Goal: Task Accomplishment & Management: Manage account settings

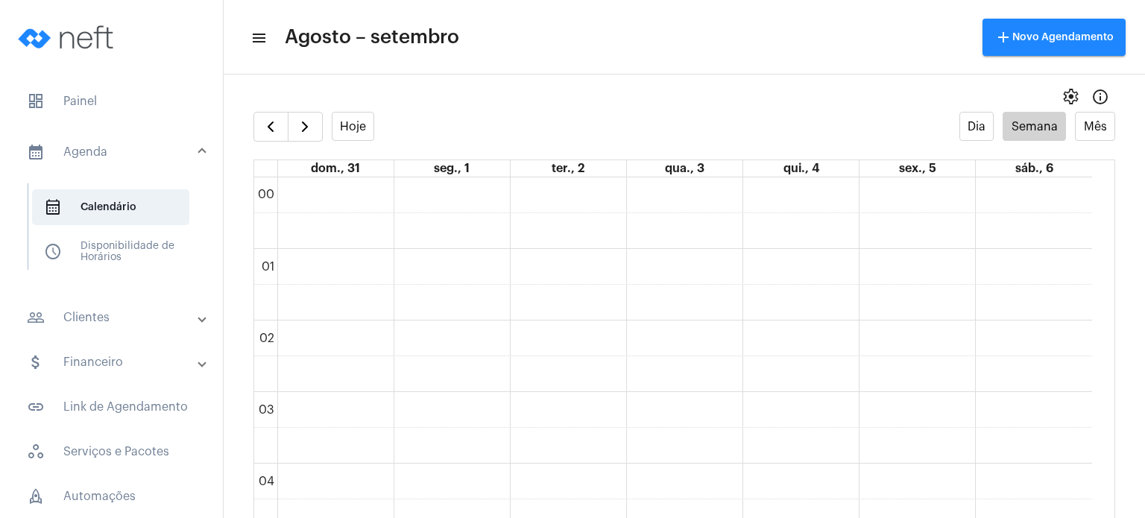
scroll to position [1050, 0]
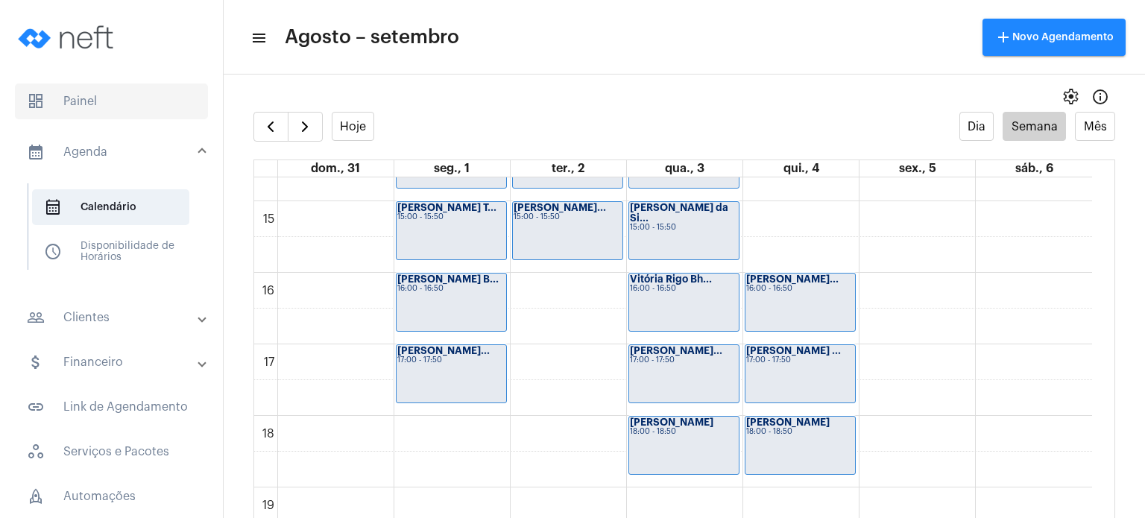
click at [134, 110] on span "dashboard Painel" at bounding box center [111, 102] width 193 height 36
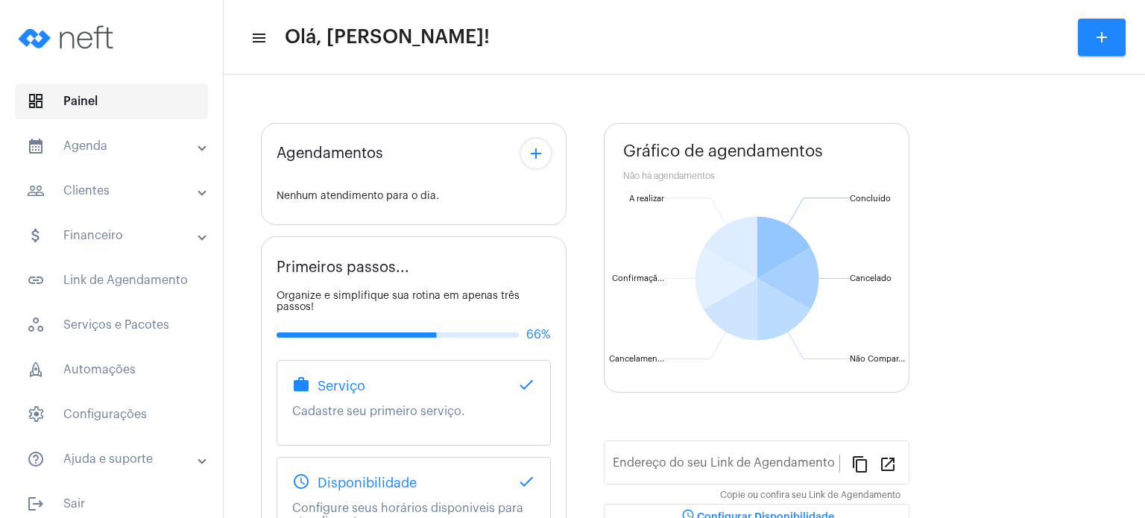
type input "[URL][DOMAIN_NAME]"
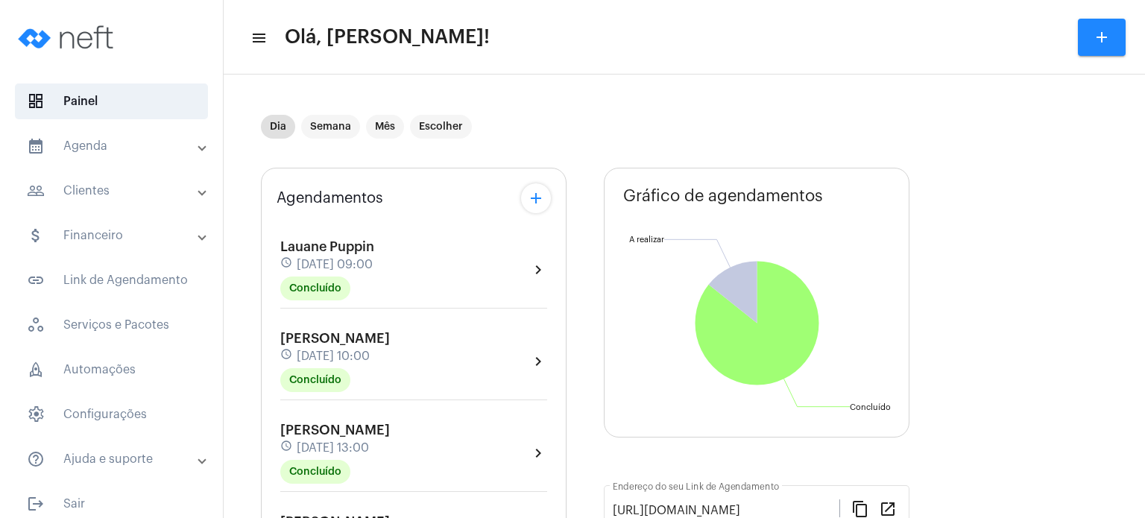
click at [263, 315] on div "Agendamentos add [PERSON_NAME] schedule [DATE] 09:00 Concluído chevron_right [P…" at bounding box center [414, 523] width 306 height 710
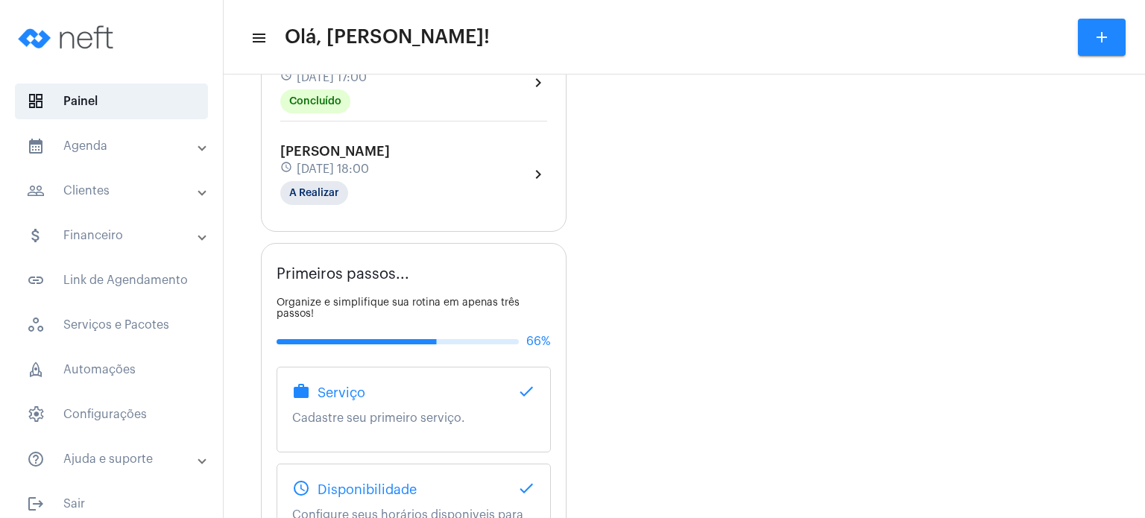
scroll to position [656, 0]
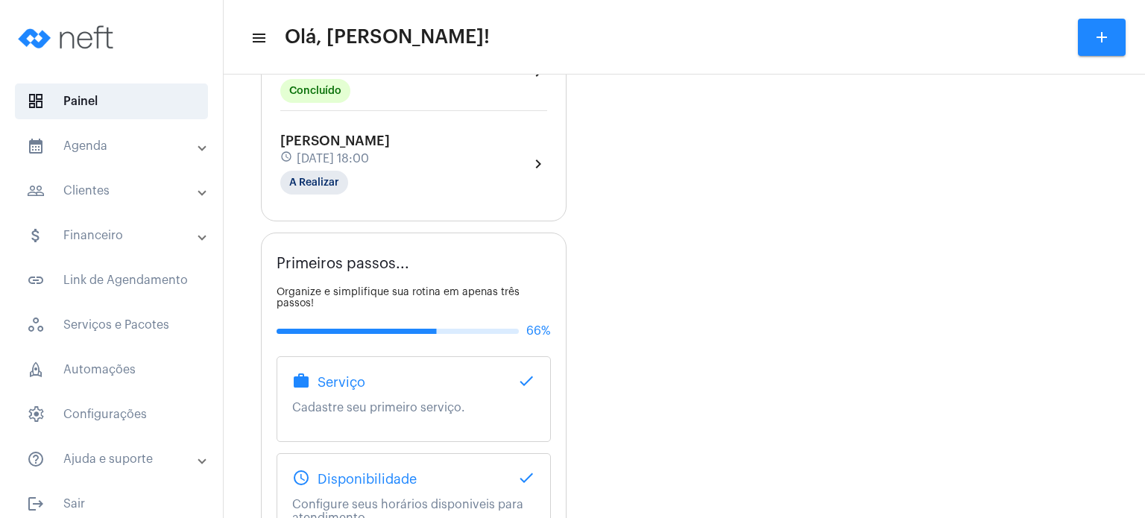
click at [333, 160] on span "[DATE] 18:00" at bounding box center [333, 158] width 72 height 13
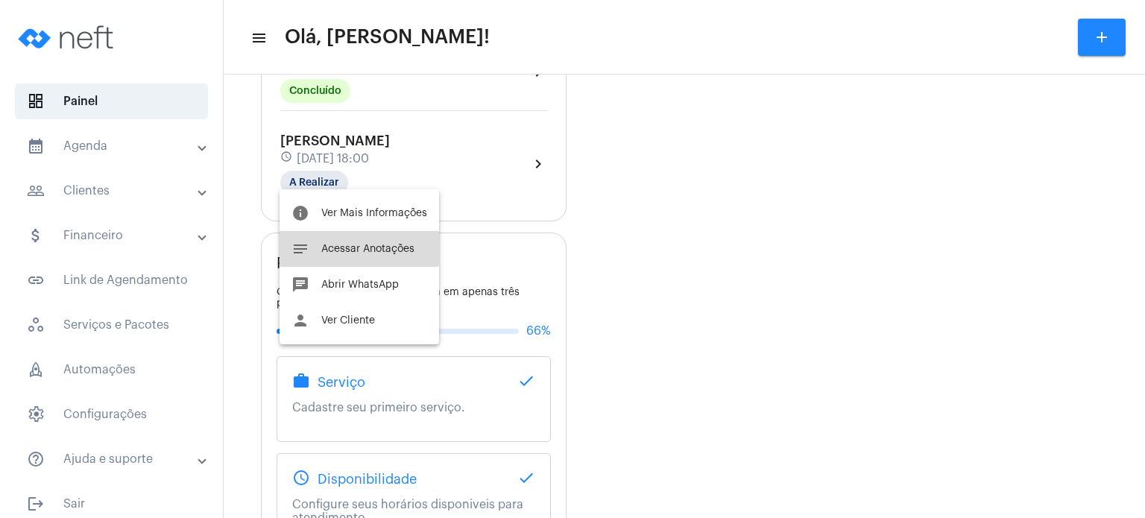
click at [348, 238] on button "notes Acessar Anotações" at bounding box center [360, 249] width 160 height 36
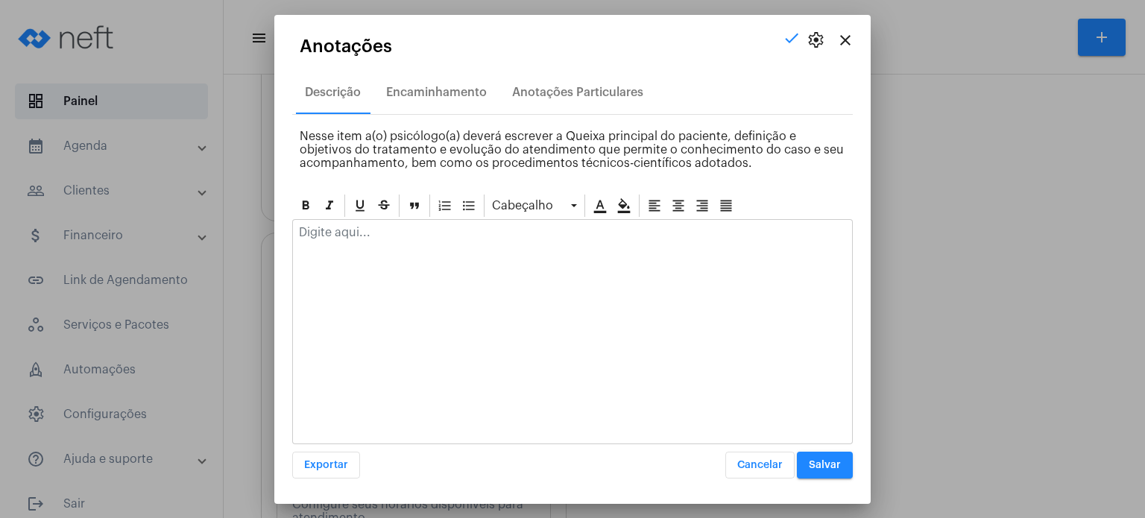
click at [400, 234] on p at bounding box center [572, 232] width 547 height 13
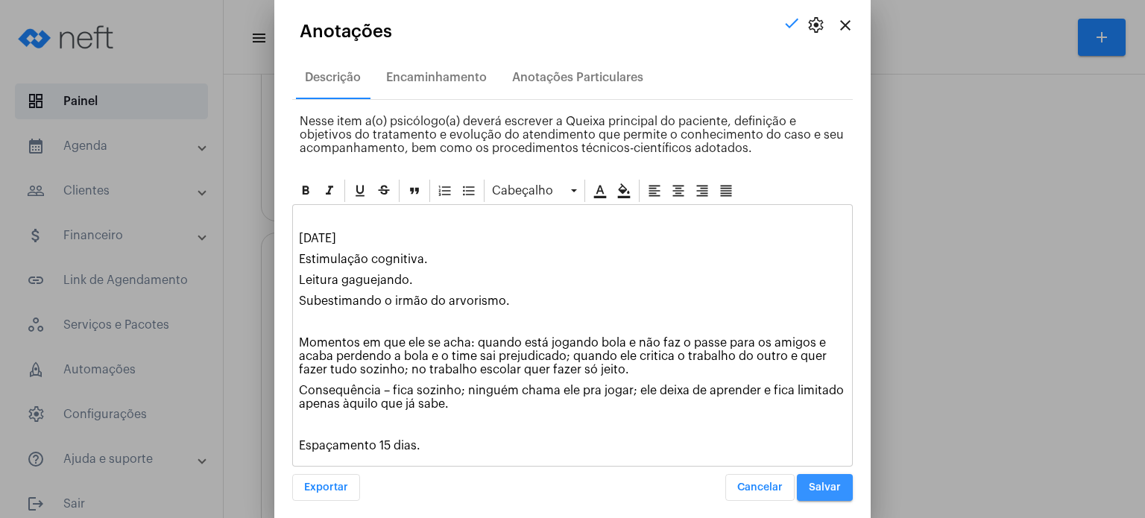
click at [809, 482] on span "Salvar" at bounding box center [825, 487] width 32 height 10
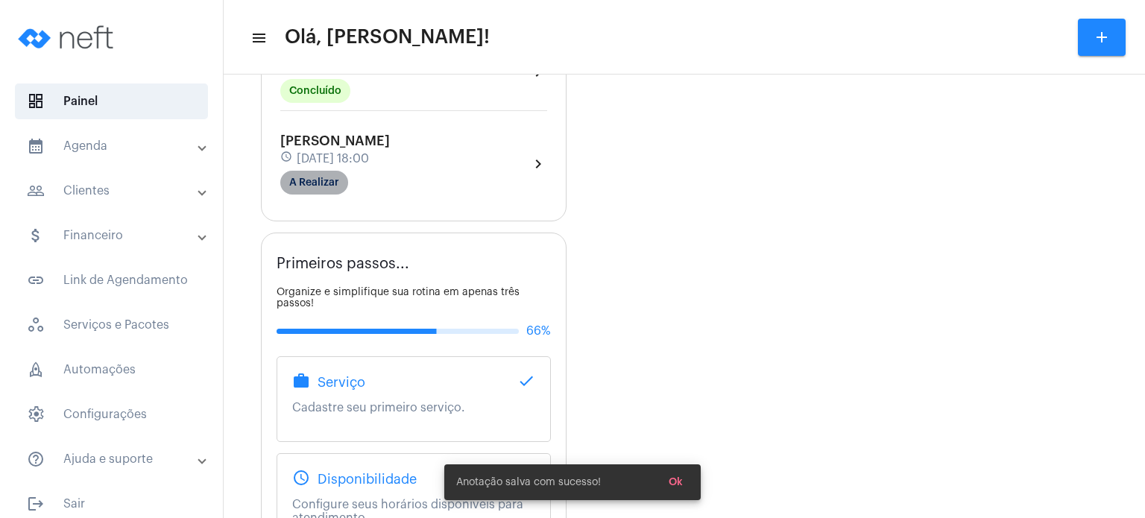
click at [324, 177] on mat-chip "A Realizar" at bounding box center [314, 183] width 68 height 24
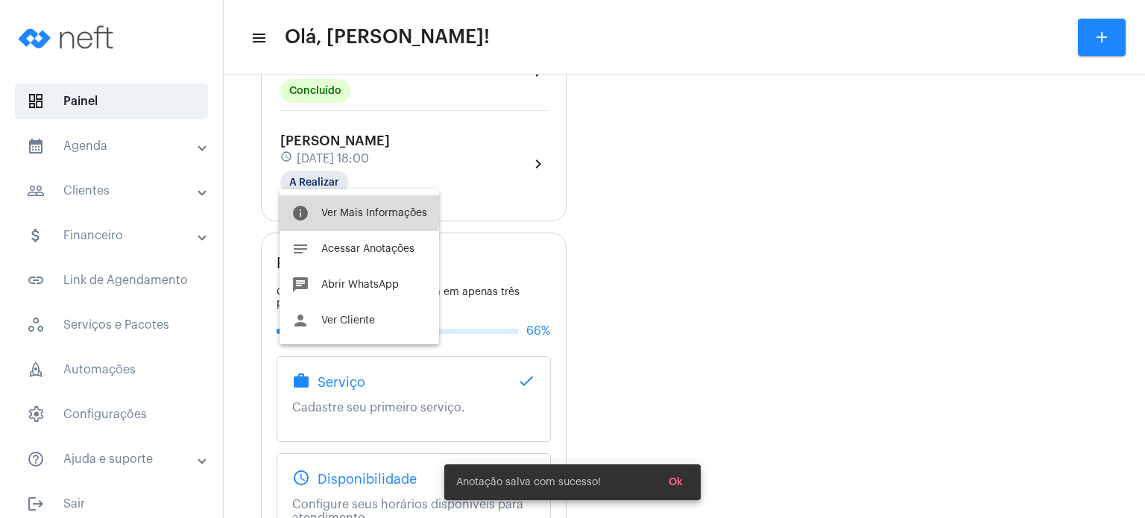
click at [332, 208] on span "Ver Mais Informações" at bounding box center [374, 213] width 106 height 10
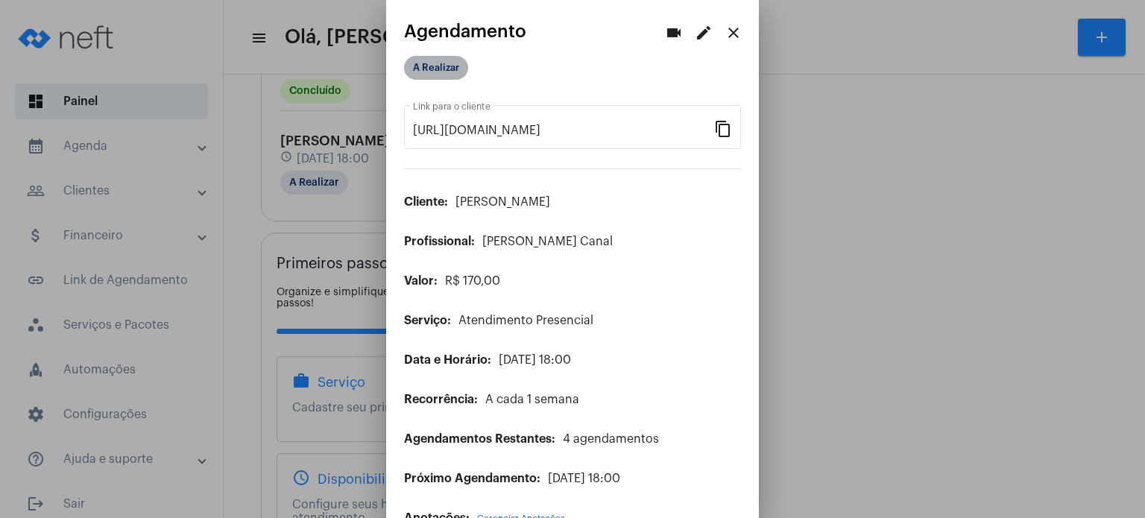
click at [443, 68] on mat-chip "A Realizar" at bounding box center [436, 68] width 64 height 24
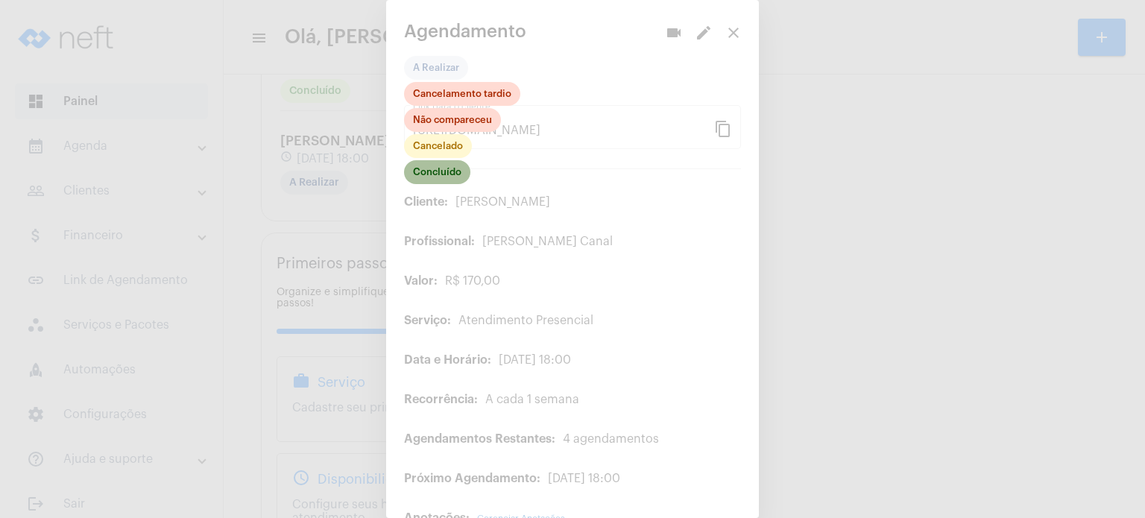
click at [442, 175] on mat-chip "Concluído" at bounding box center [437, 172] width 66 height 24
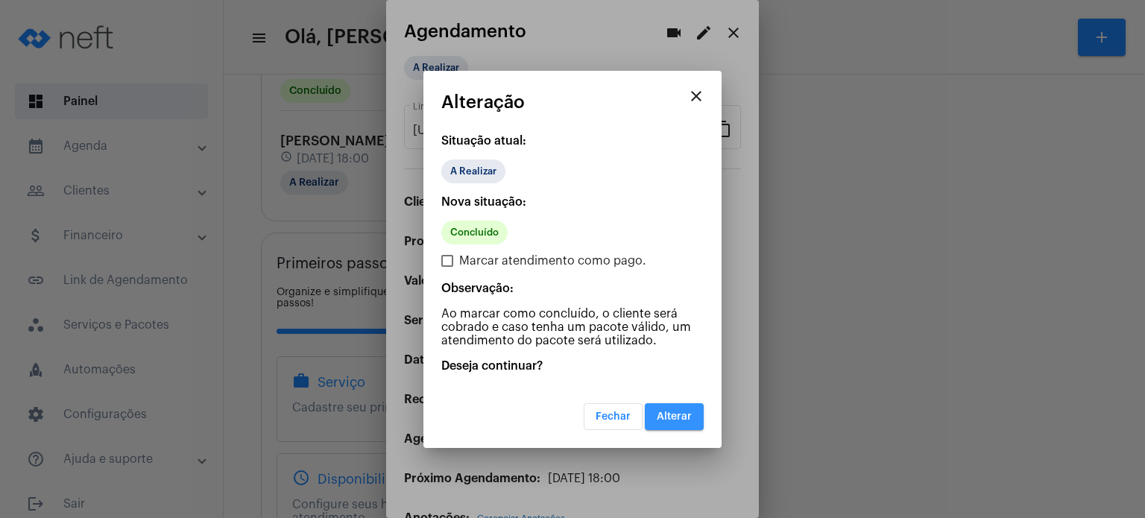
click at [667, 412] on span "Alterar" at bounding box center [674, 417] width 35 height 10
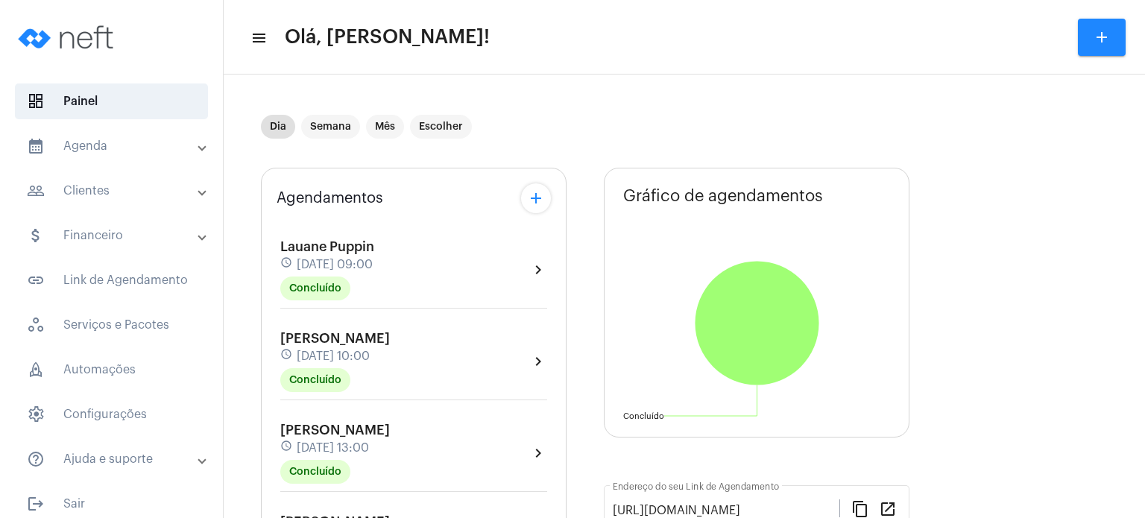
click at [271, 415] on div "Agendamentos add [PERSON_NAME] schedule [DATE] 09:00 Concluído chevron_right [P…" at bounding box center [414, 523] width 306 height 710
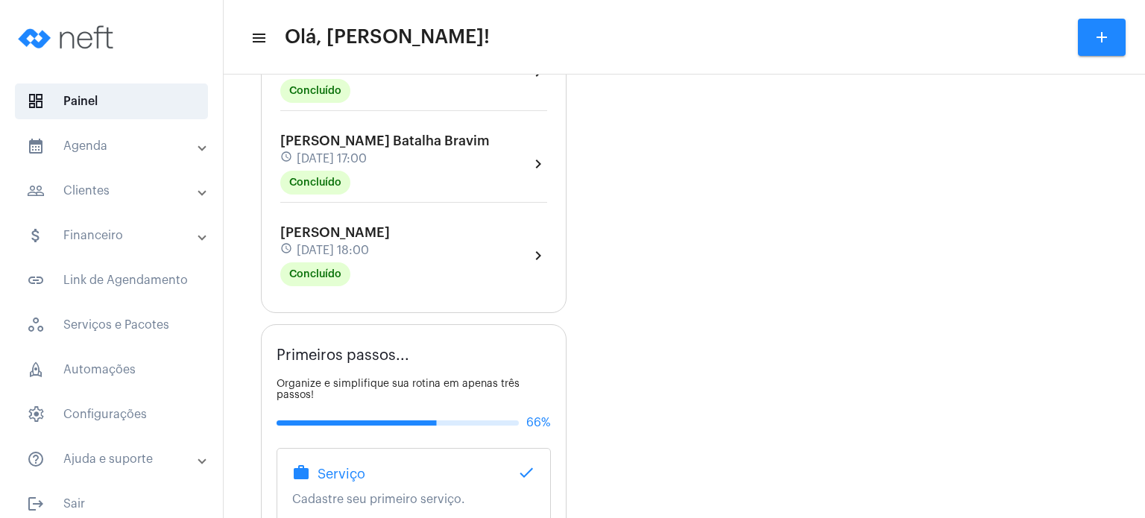
scroll to position [567, 0]
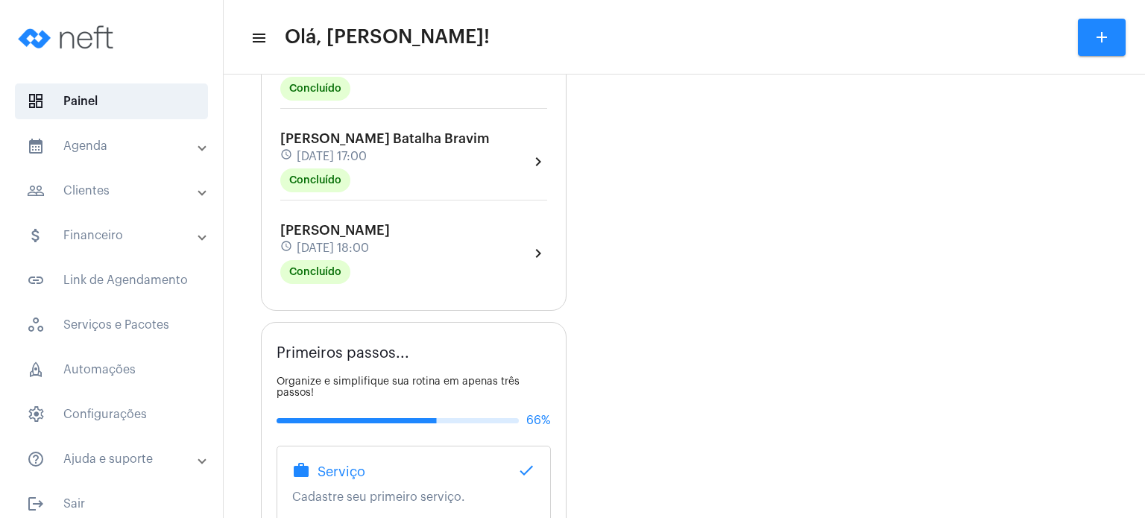
click at [367, 140] on span "[PERSON_NAME] Batalha Bravim" at bounding box center [385, 138] width 210 height 13
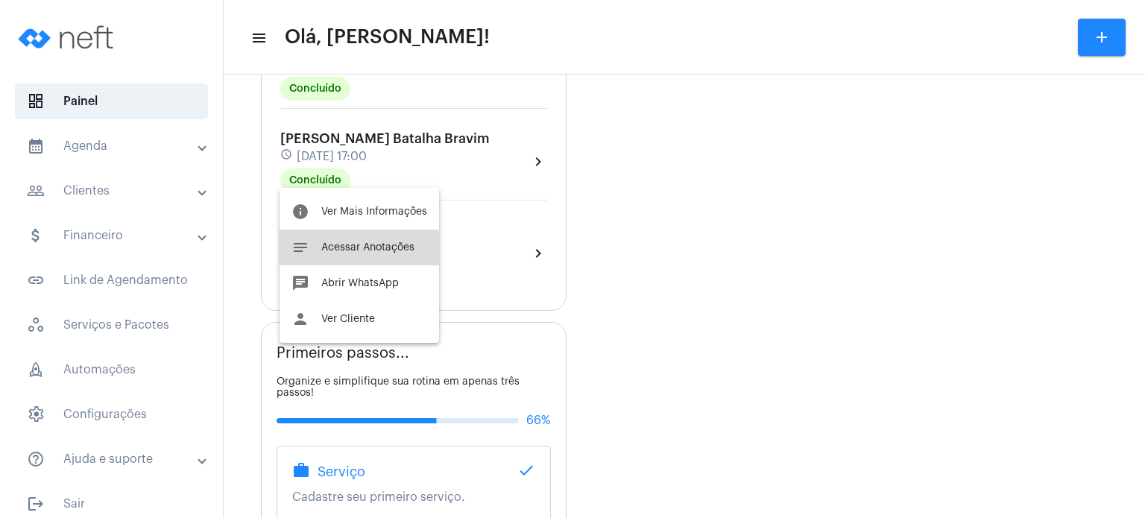
click at [337, 255] on button "notes Acessar Anotações" at bounding box center [360, 248] width 160 height 36
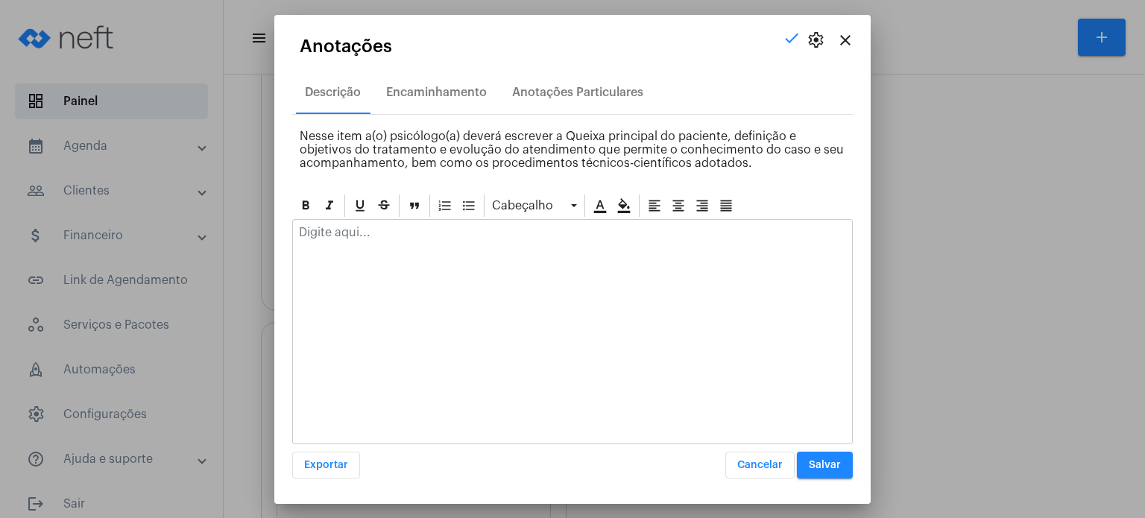
click at [358, 226] on p at bounding box center [572, 232] width 547 height 13
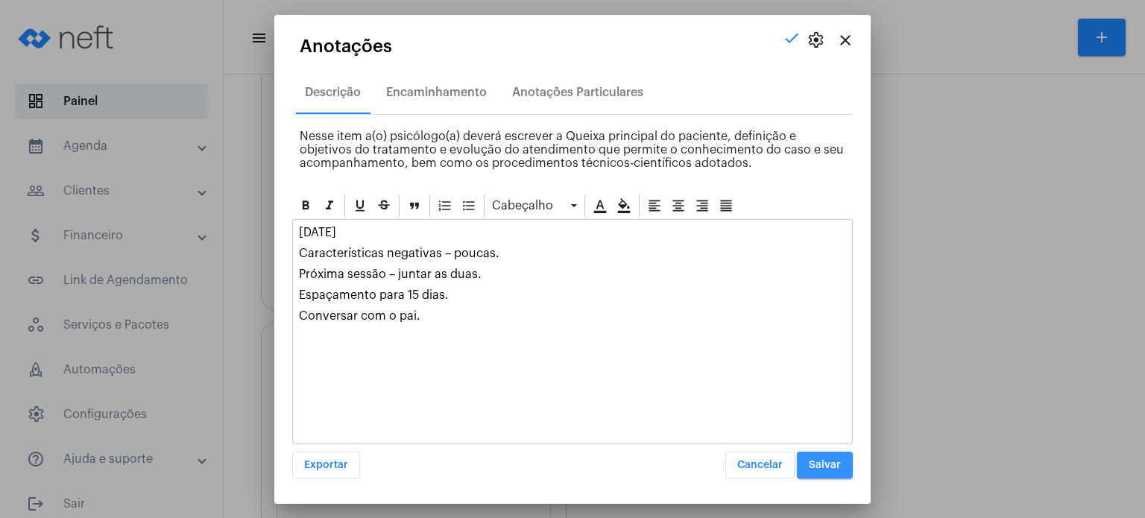
click at [840, 462] on span "Salvar" at bounding box center [825, 465] width 32 height 10
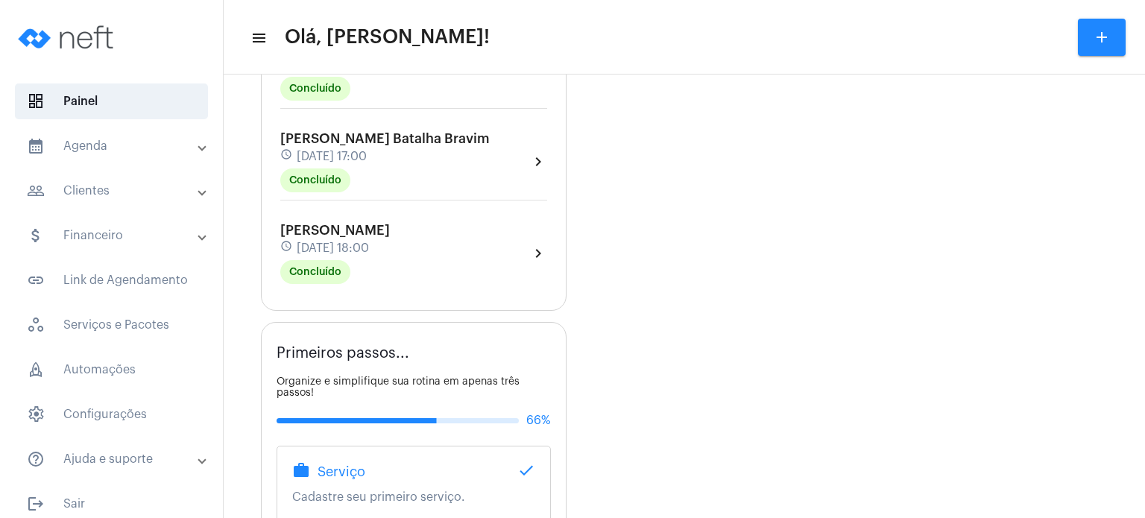
click at [116, 139] on mat-panel-title "calendar_month_outlined Agenda" at bounding box center [113, 146] width 172 height 18
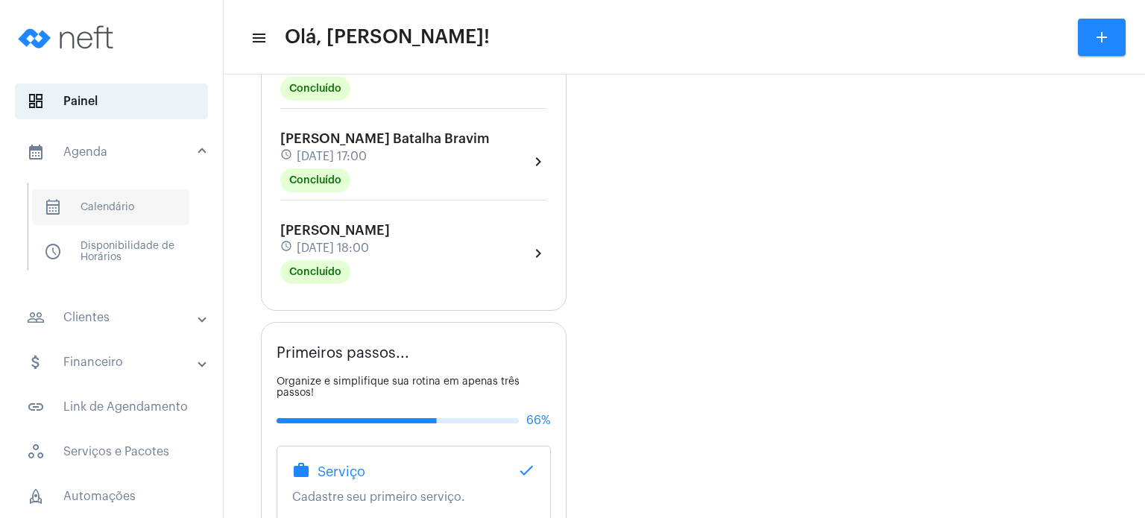
click at [129, 211] on span "calendar_month_outlined Calendário" at bounding box center [110, 207] width 157 height 36
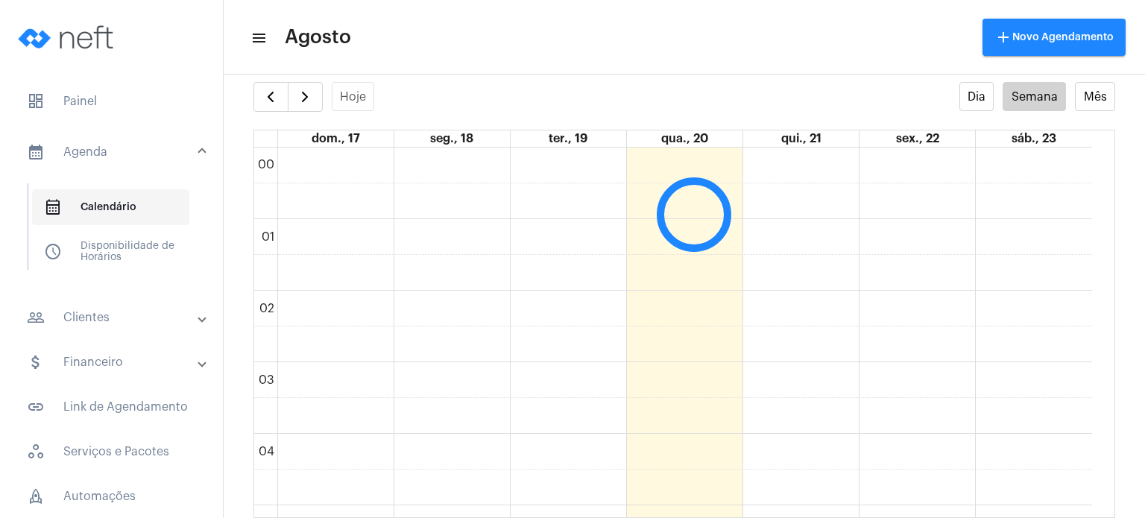
scroll to position [430, 0]
click at [309, 97] on span "button" at bounding box center [305, 97] width 18 height 18
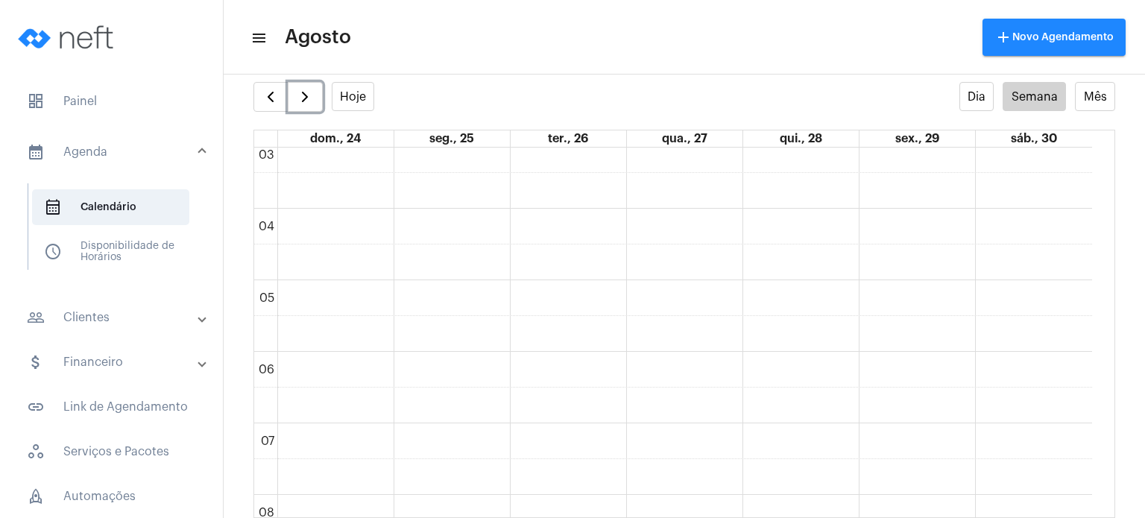
scroll to position [151, 0]
click at [281, 101] on button "button" at bounding box center [271, 97] width 35 height 30
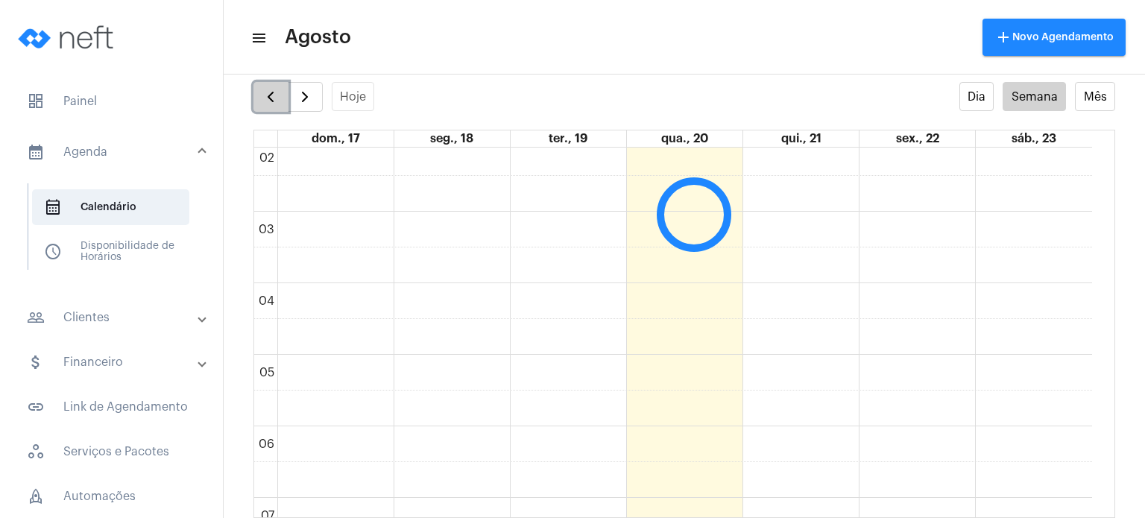
scroll to position [430, 0]
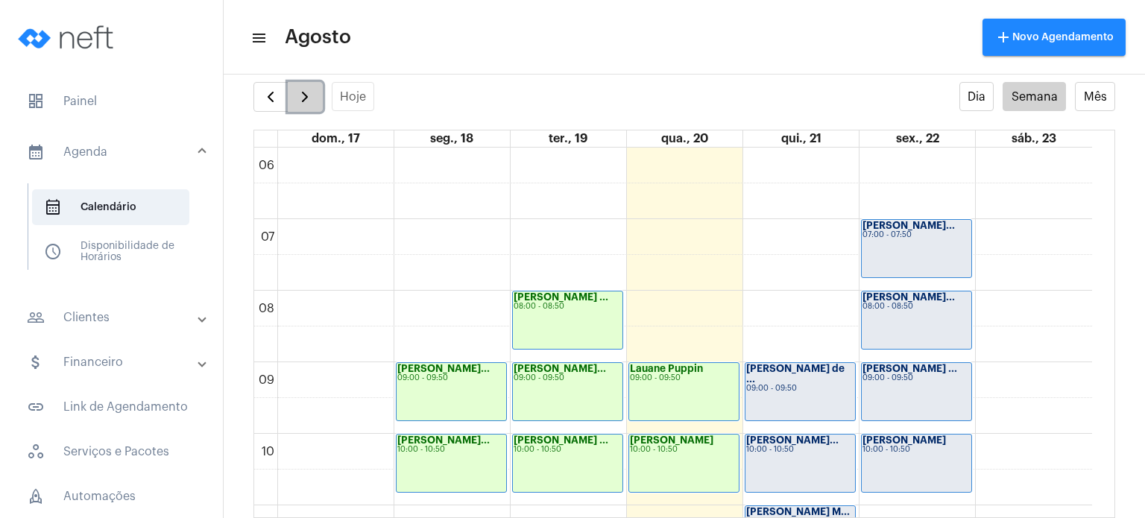
click at [305, 101] on span "button" at bounding box center [305, 97] width 18 height 18
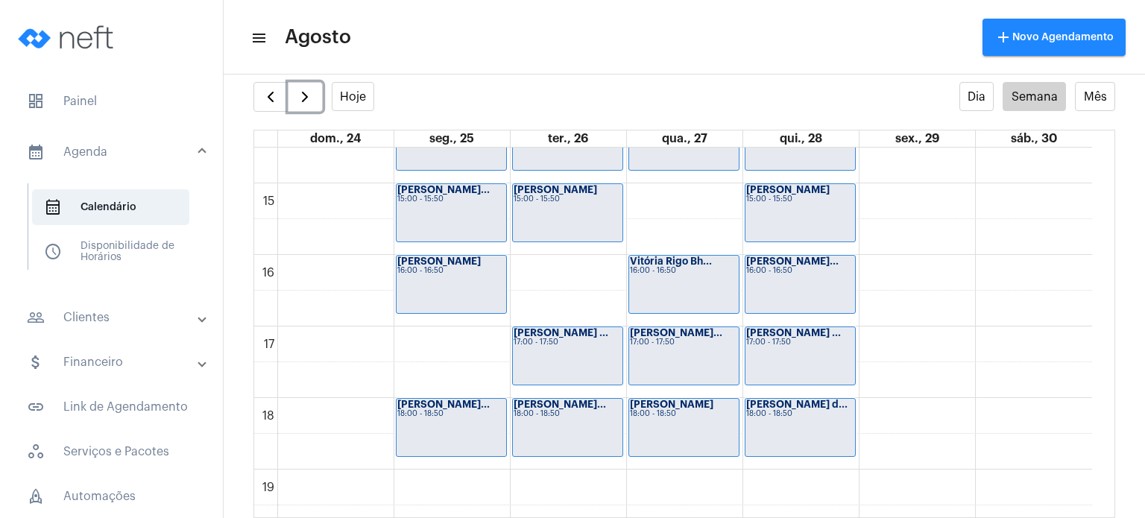
scroll to position [1041, 0]
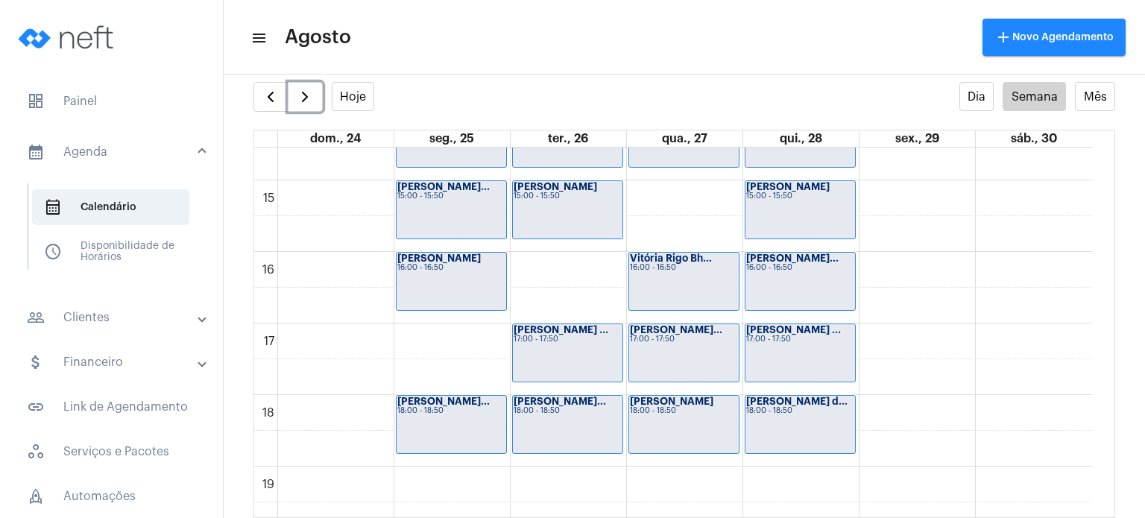
click at [696, 411] on div "18:00 - 18:50" at bounding box center [684, 411] width 108 height 8
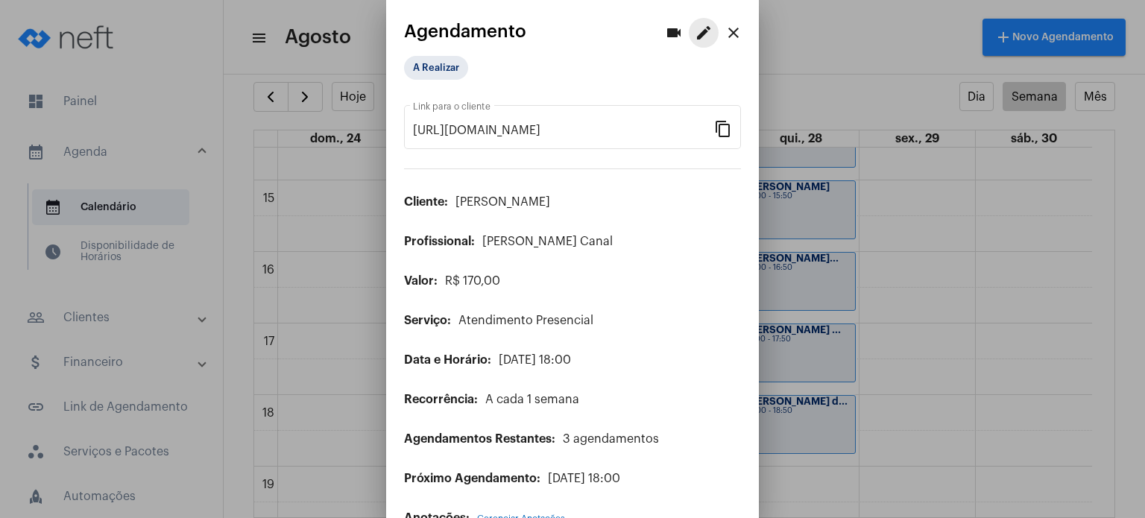
click at [695, 32] on mat-icon "edit" at bounding box center [704, 33] width 18 height 18
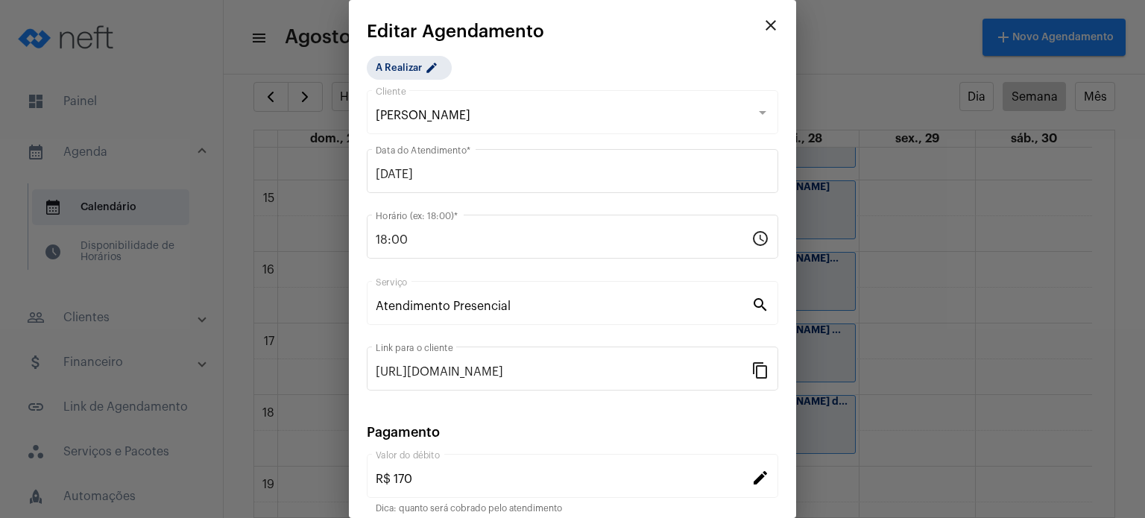
scroll to position [122, 0]
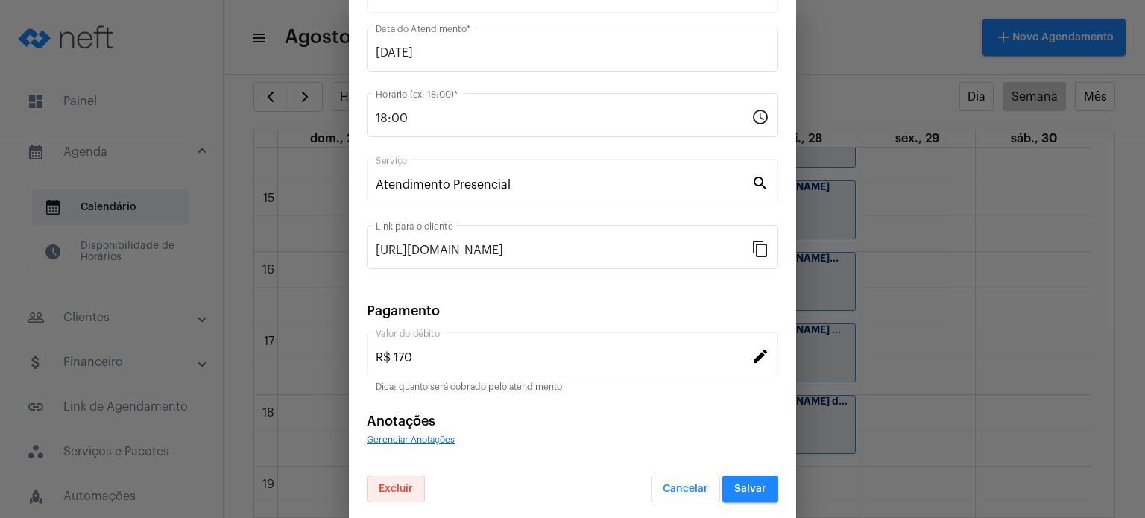
click at [402, 484] on span "Excluir" at bounding box center [396, 489] width 34 height 10
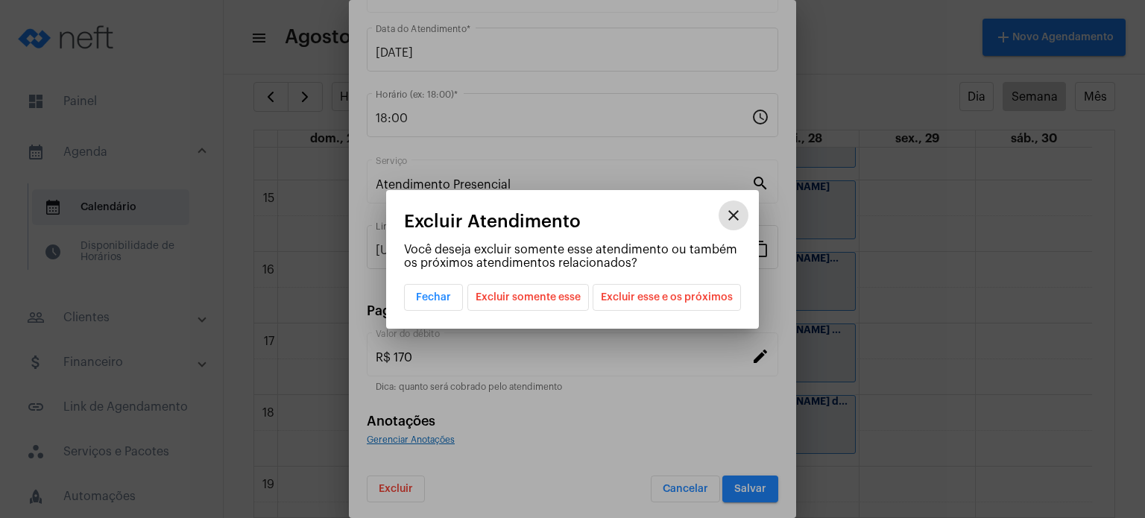
click at [618, 304] on span "Excluir esse e os próximos" at bounding box center [667, 297] width 132 height 25
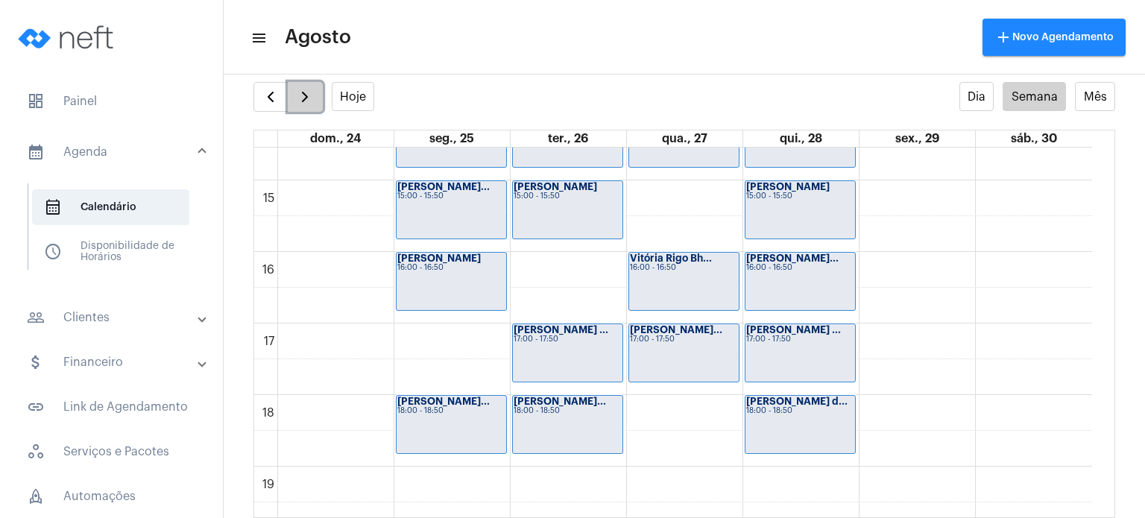
click at [310, 101] on span "button" at bounding box center [305, 97] width 18 height 18
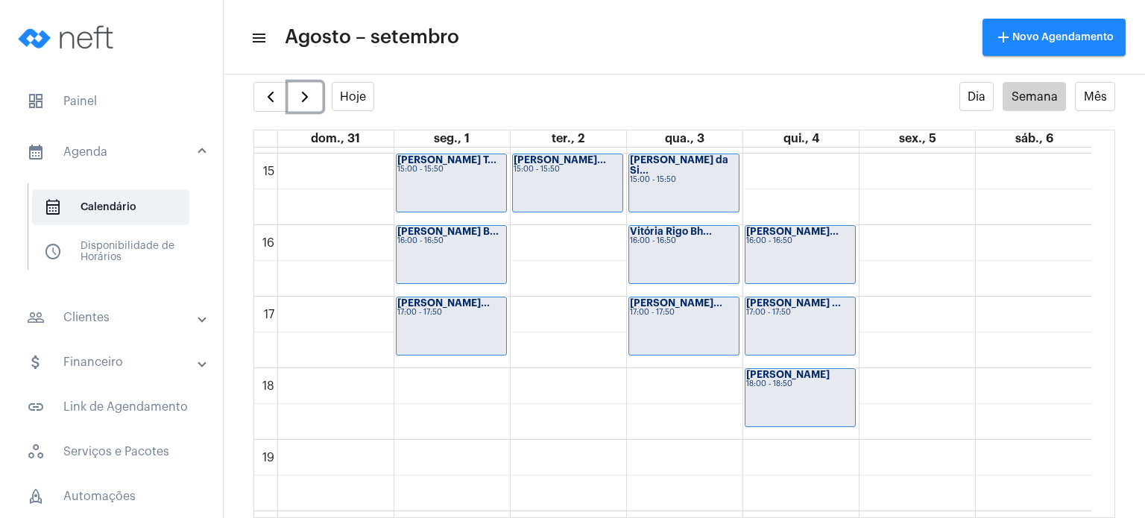
scroll to position [1080, 0]
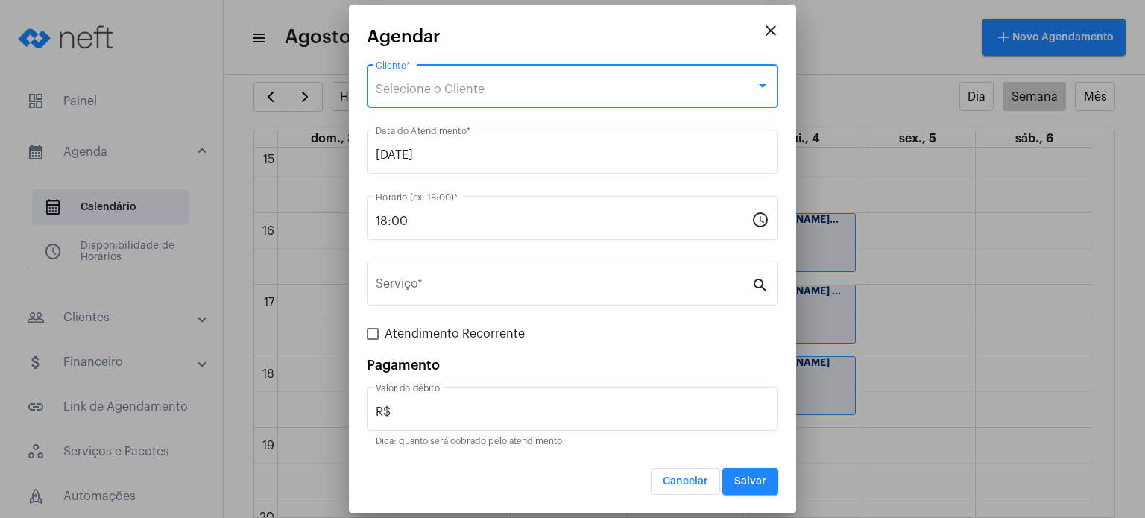
click at [579, 84] on div "Selecione o Cliente" at bounding box center [566, 89] width 380 height 13
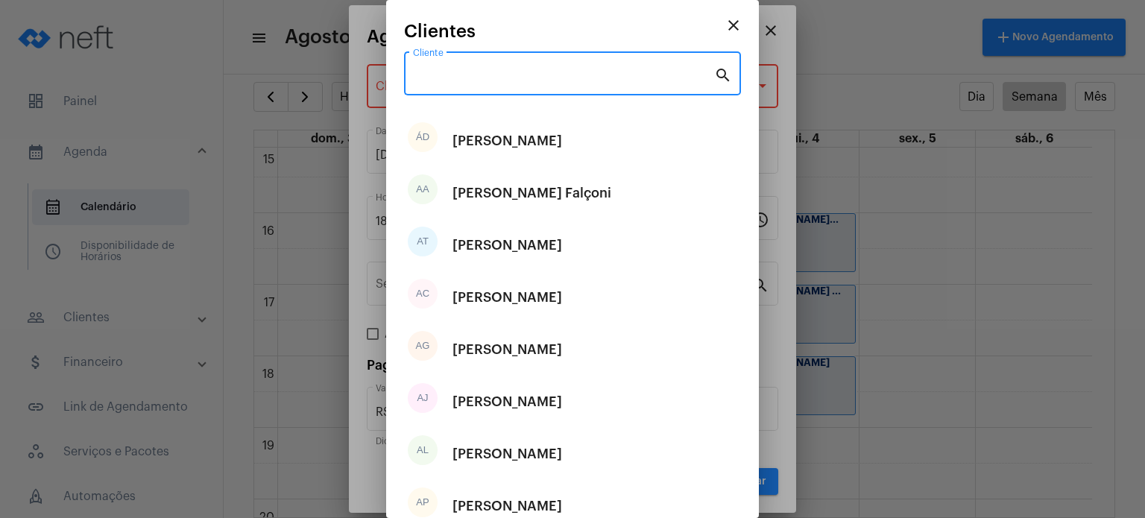
click at [570, 73] on input "Cliente" at bounding box center [563, 76] width 301 height 13
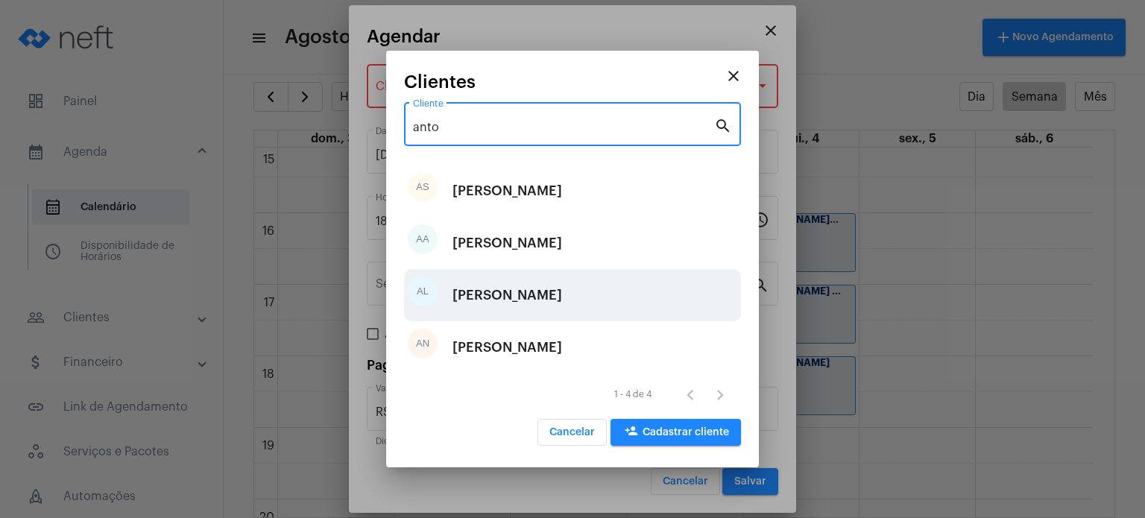
type input "anto"
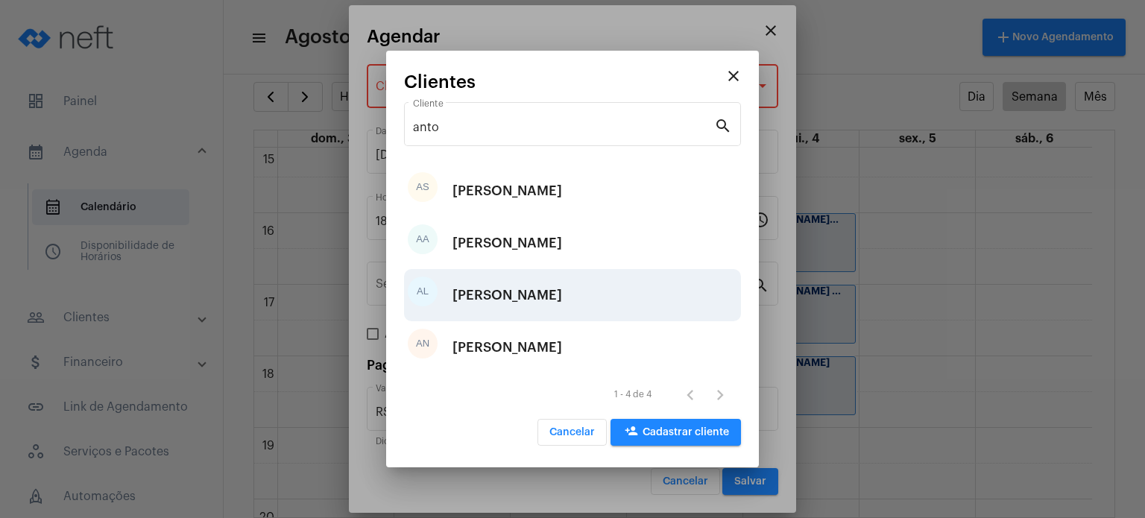
click at [562, 283] on div "[PERSON_NAME]" at bounding box center [508, 295] width 110 height 45
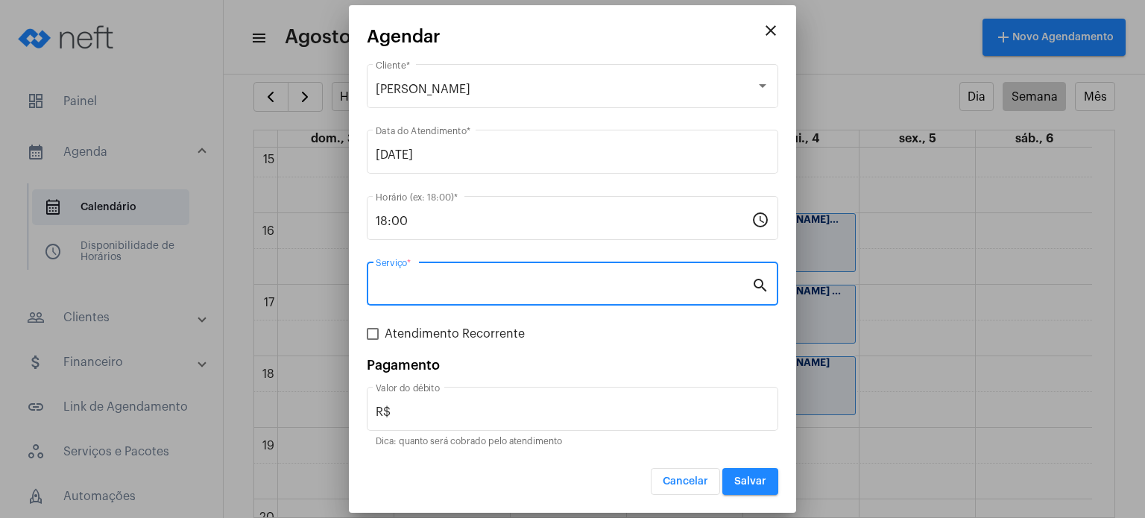
click at [525, 283] on input "Serviço *" at bounding box center [564, 286] width 376 height 13
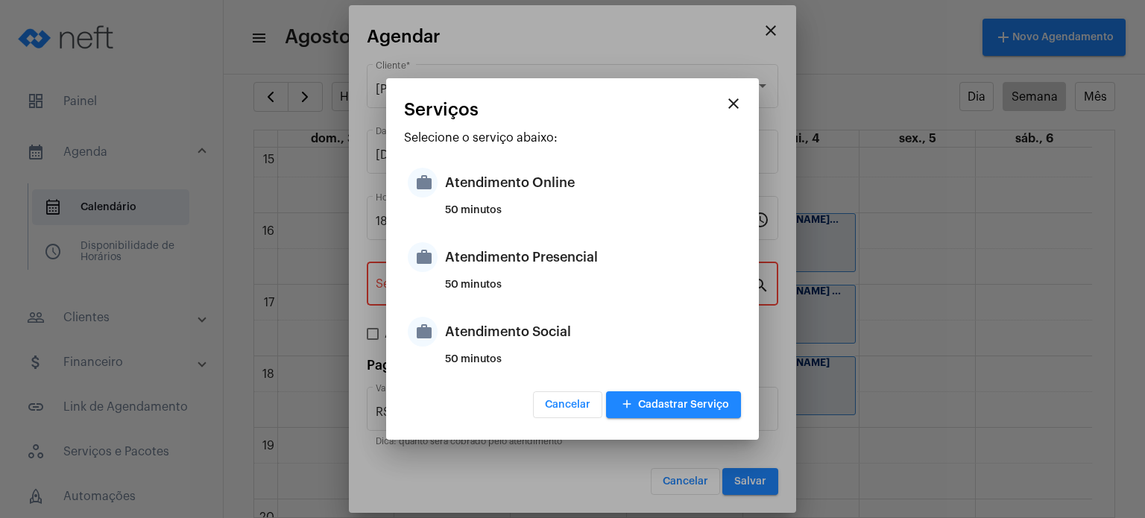
click at [525, 283] on div "50 minutos" at bounding box center [591, 291] width 292 height 22
type input "Atendimento Presencial"
type input "R$ 170"
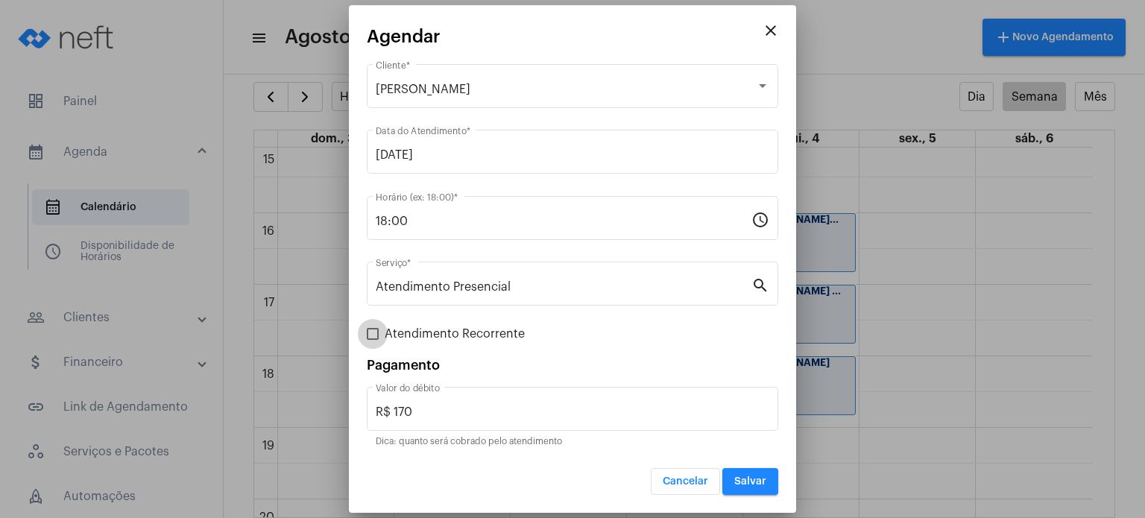
click at [435, 333] on span "Atendimento Recorrente" at bounding box center [455, 334] width 140 height 18
click at [373, 340] on input "Atendimento Recorrente" at bounding box center [372, 340] width 1 height 1
checkbox input "true"
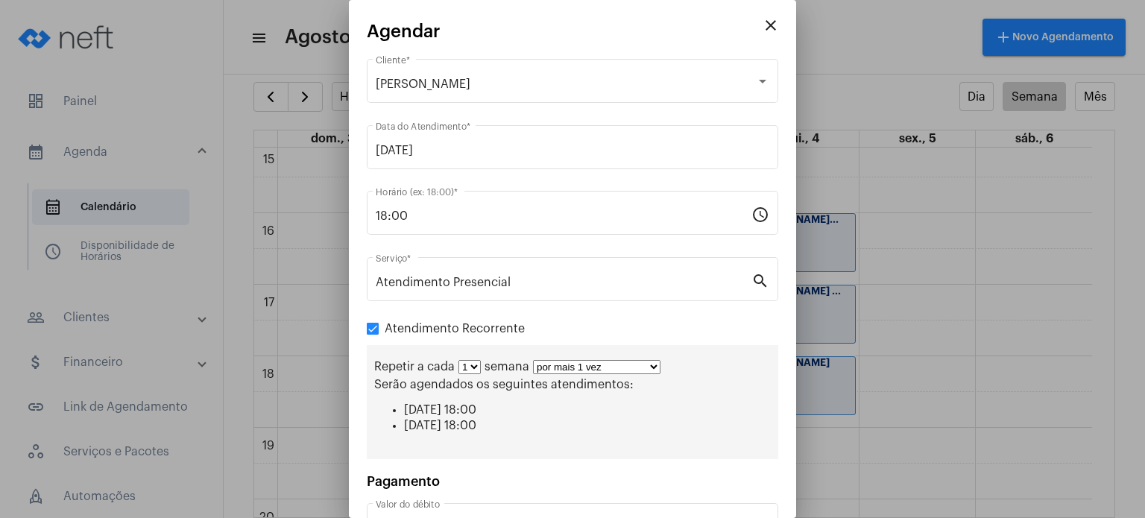
click at [471, 365] on select "1 2 3 4 5 6 7 8" at bounding box center [470, 367] width 22 height 14
select select "1: 2"
click at [459, 360] on select "1 2 3 4 5 6 7 8" at bounding box center [470, 367] width 22 height 14
click at [552, 367] on select "por mais 1 vez por mais 2 vezes por mais 3 vezes por mais 4 vezes por mais 5 ve…" at bounding box center [603, 367] width 128 height 14
select select "4: 5"
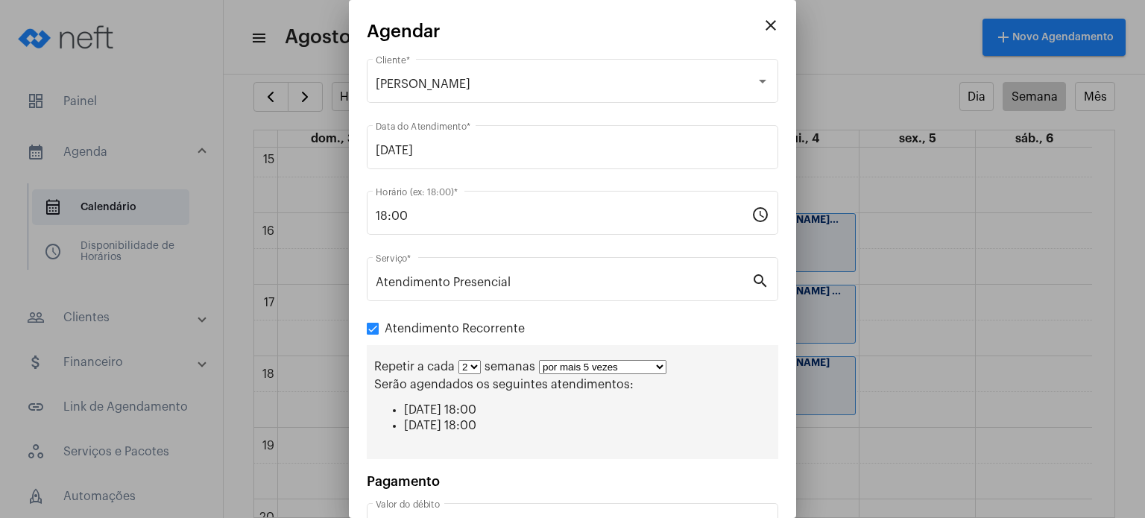
click at [539, 360] on select "por mais 1 vez por mais 2 vezes por mais 3 vezes por mais 4 vezes por mais 5 ve…" at bounding box center [603, 367] width 128 height 14
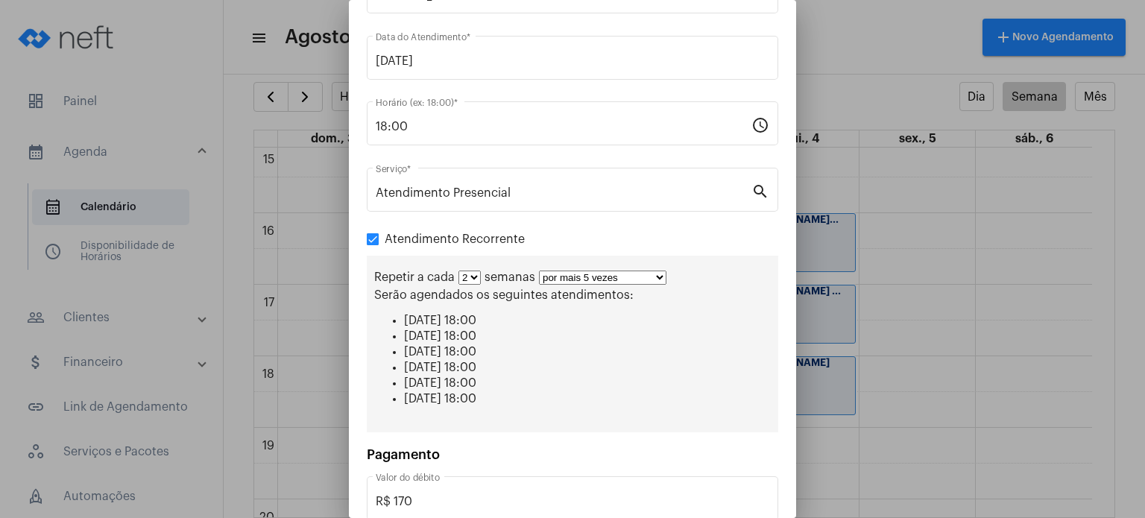
scroll to position [170, 0]
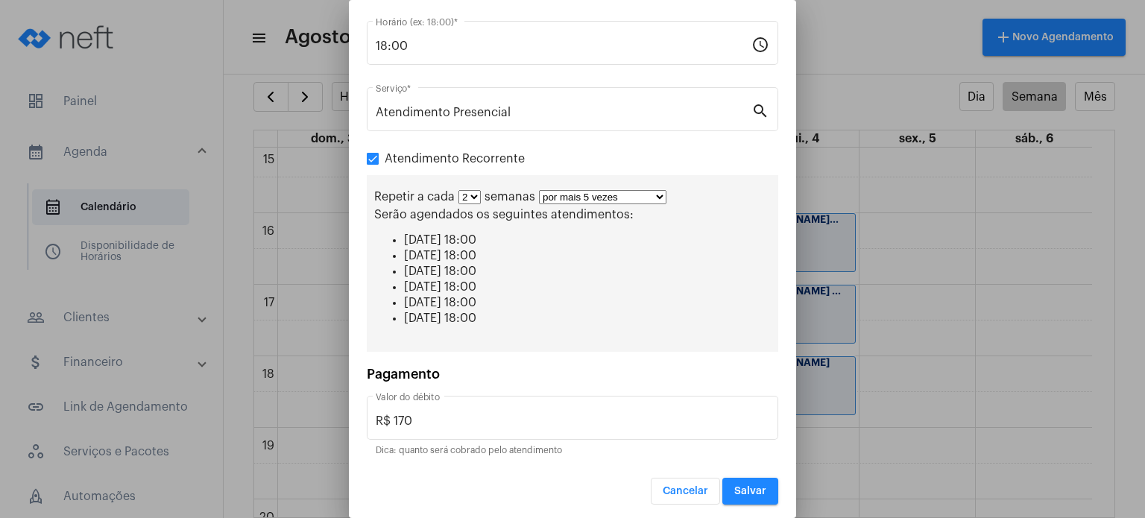
click at [737, 486] on span "Salvar" at bounding box center [751, 491] width 32 height 10
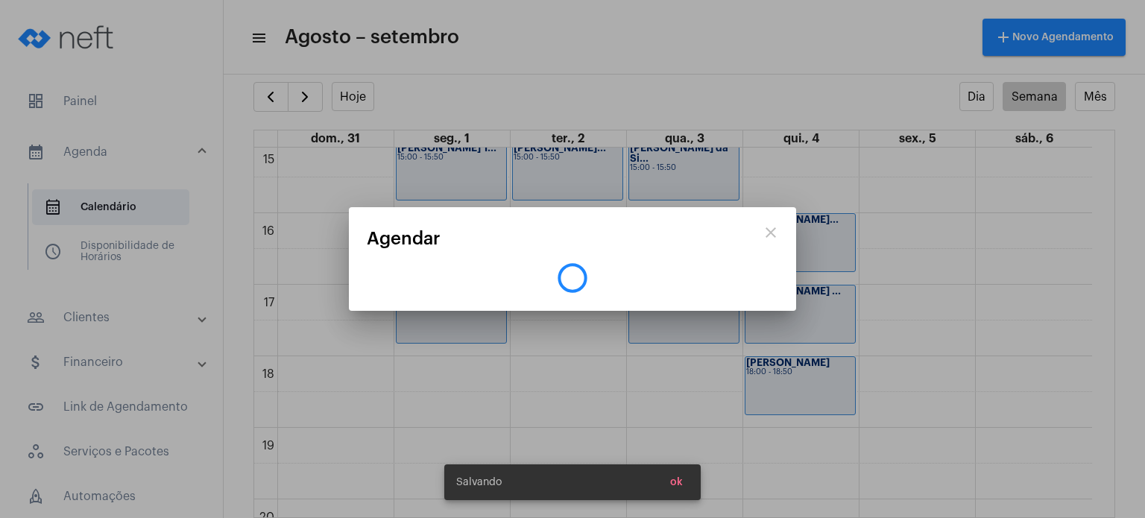
scroll to position [0, 0]
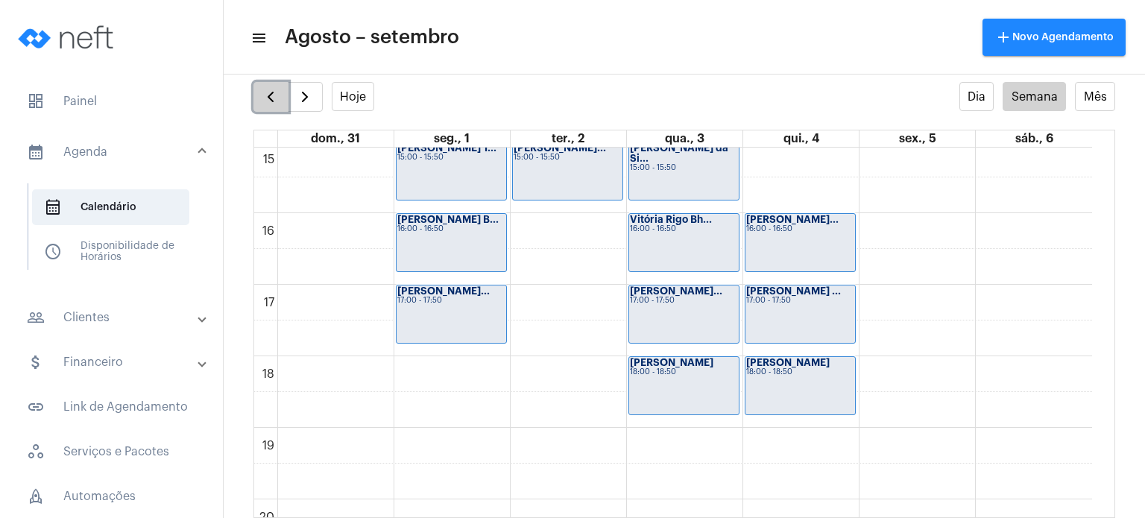
click at [260, 96] on button "button" at bounding box center [271, 97] width 35 height 30
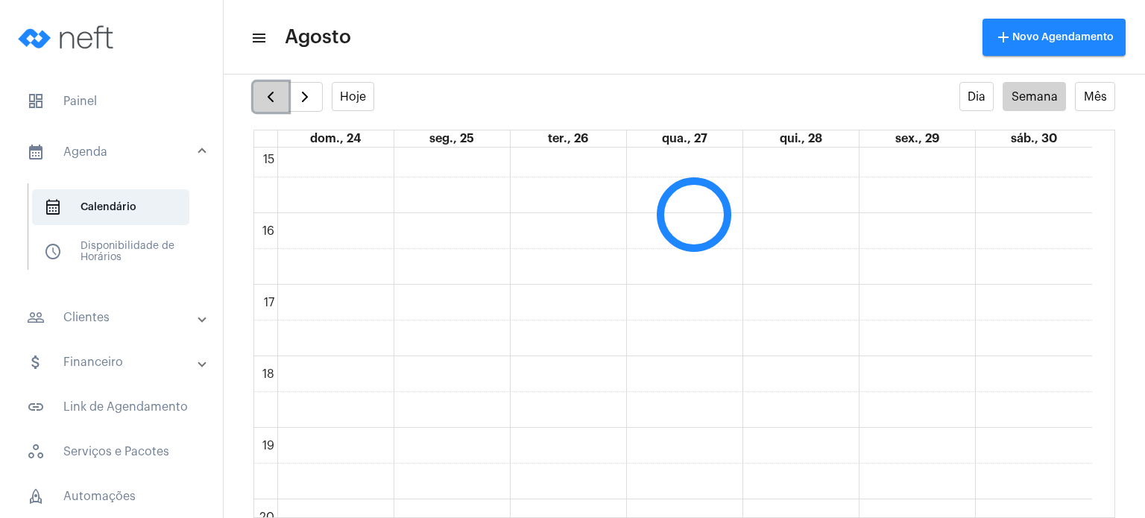
scroll to position [430, 0]
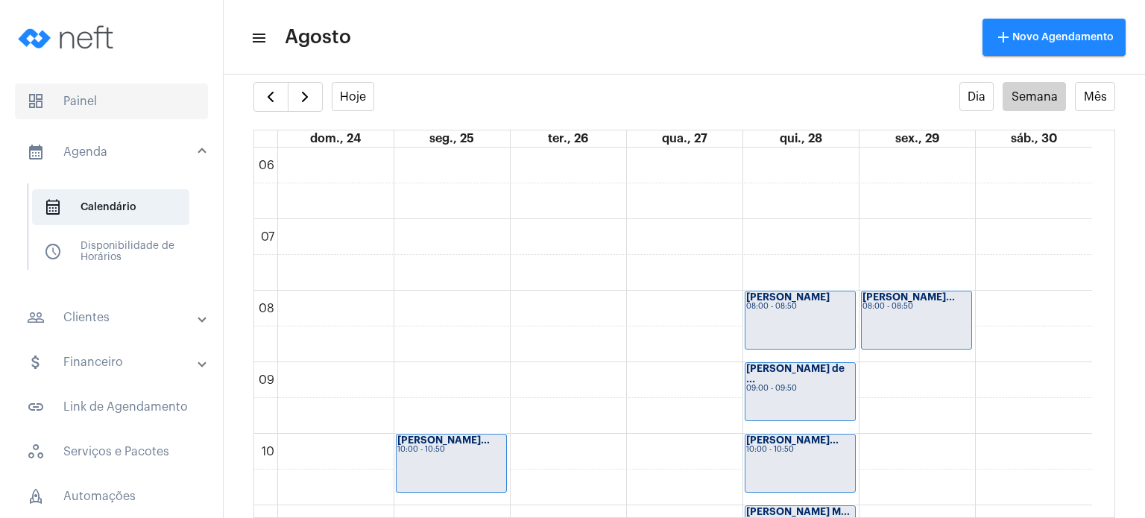
click at [86, 92] on span "dashboard Painel" at bounding box center [111, 102] width 193 height 36
